Goal: Navigation & Orientation: Find specific page/section

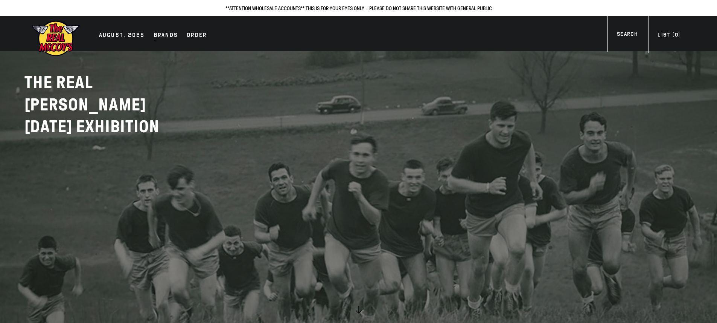
click at [158, 36] on div "Brands" at bounding box center [166, 36] width 24 height 11
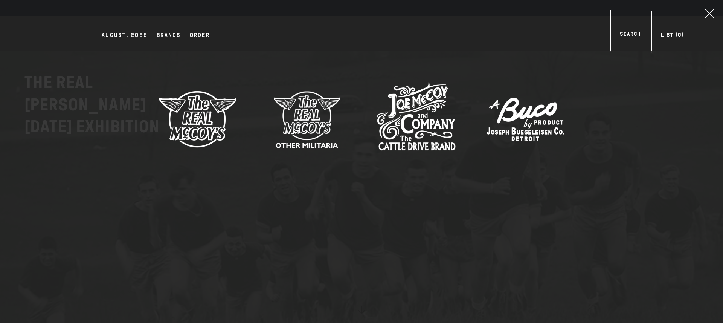
click at [190, 124] on img at bounding box center [197, 118] width 79 height 79
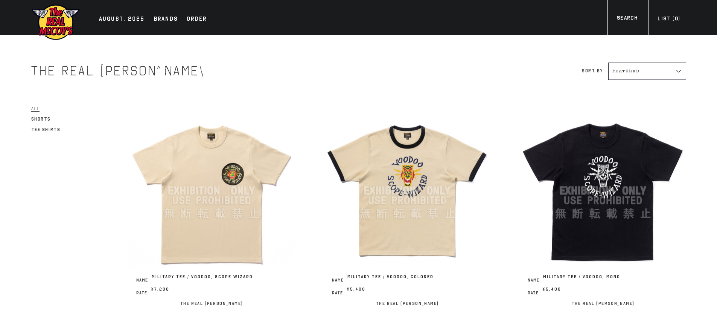
click at [632, 76] on select "Featured Alphabetically, A-Z Alphabetically, Z-A Price, low to high Price, high…" at bounding box center [648, 71] width 78 height 17
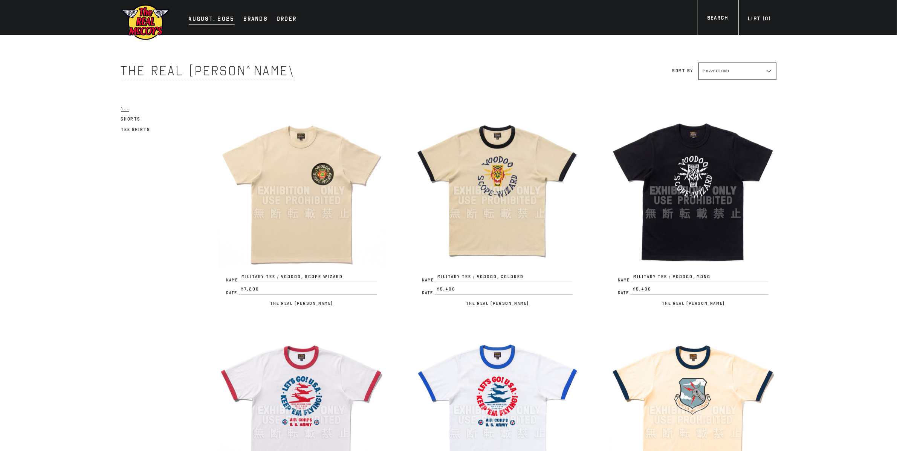
click at [211, 22] on div "AUGUST. 2025" at bounding box center [212, 19] width 46 height 11
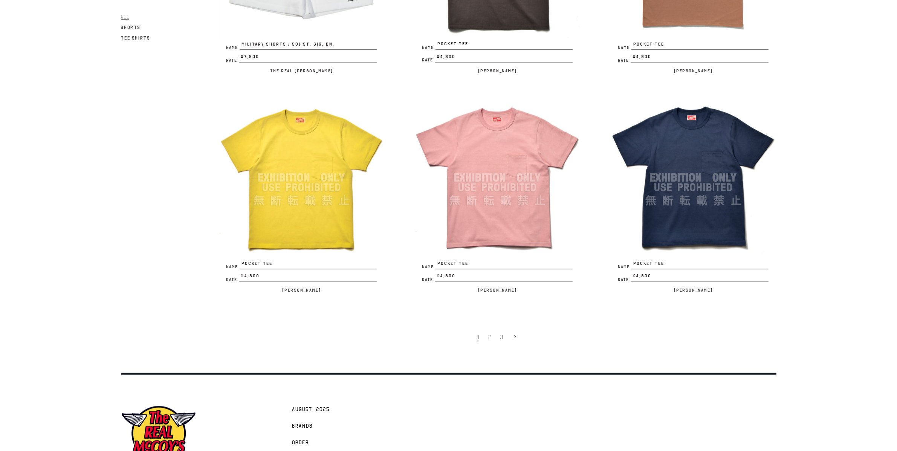
scroll to position [1603, 0]
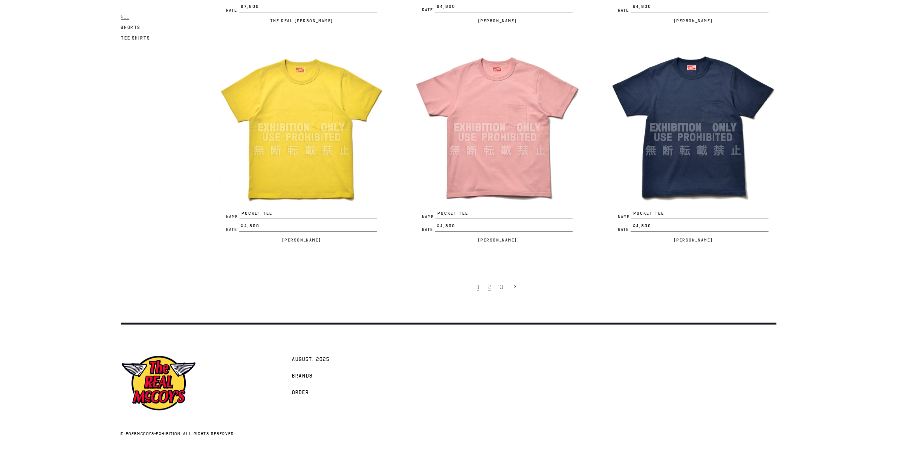
click at [488, 284] on span "2" at bounding box center [489, 288] width 3 height 8
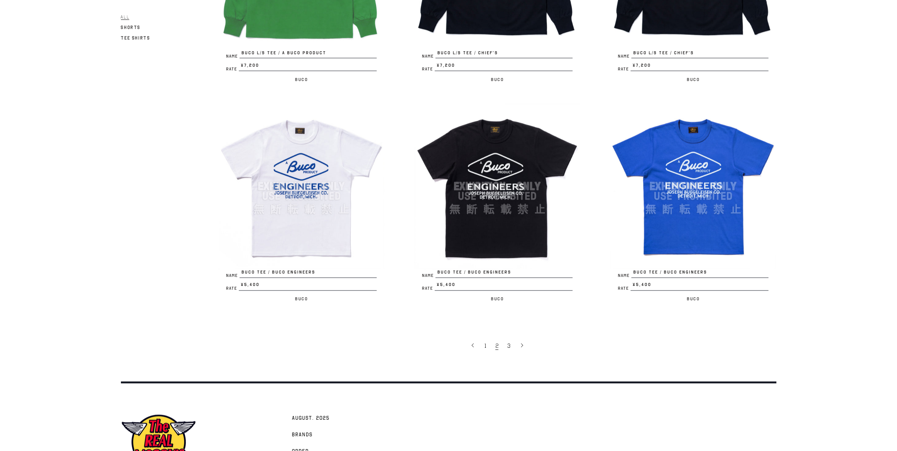
scroll to position [1603, 0]
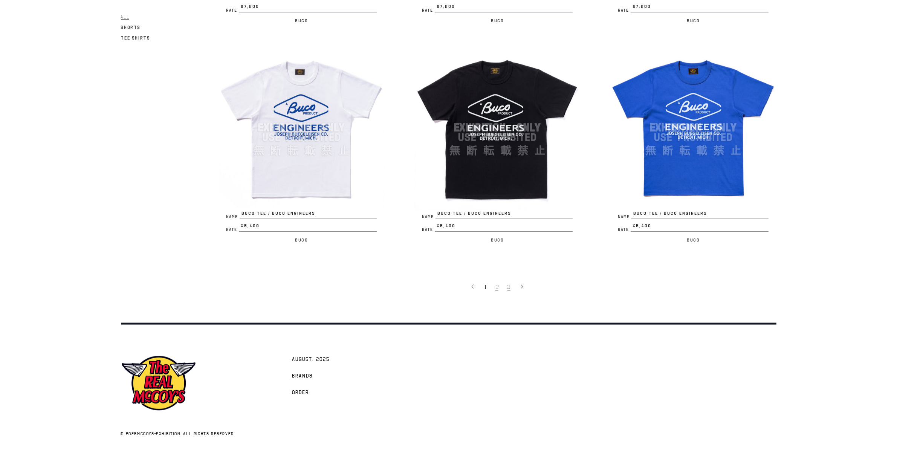
click at [509, 284] on span "3" at bounding box center [508, 288] width 3 height 8
